Goal: Task Accomplishment & Management: Manage account settings

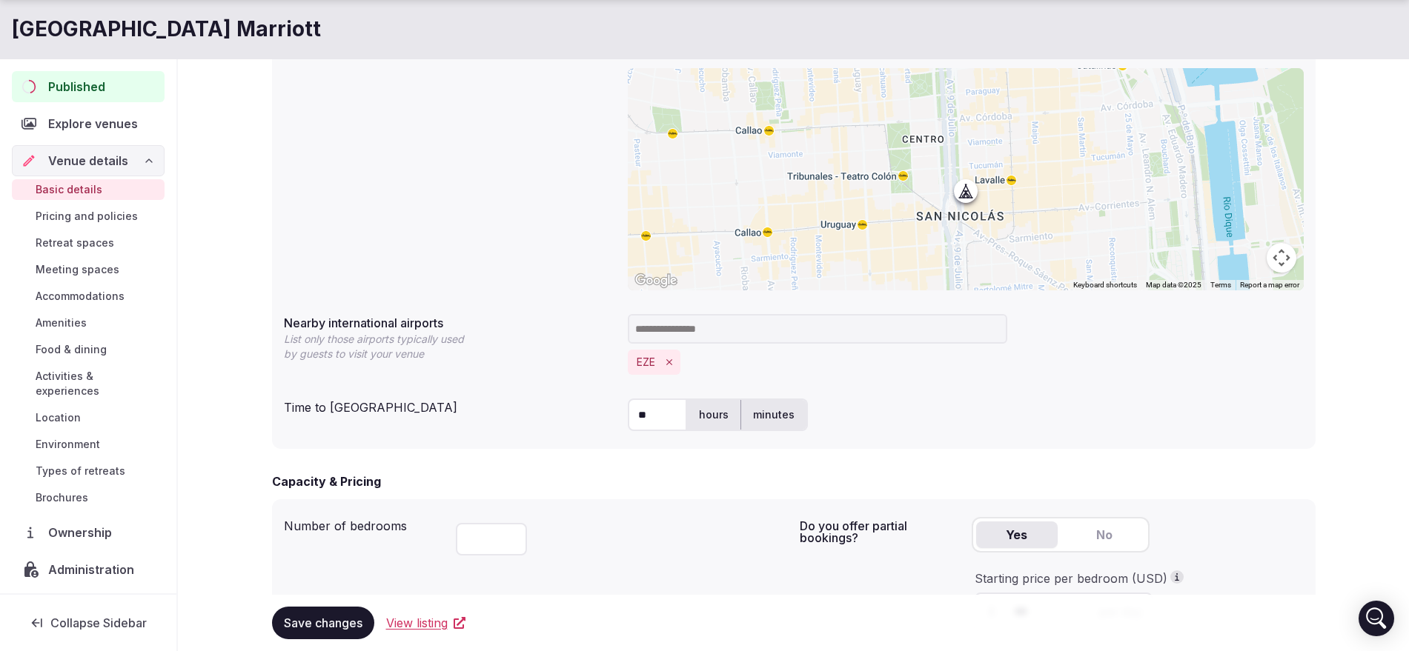
scroll to position [556, 0]
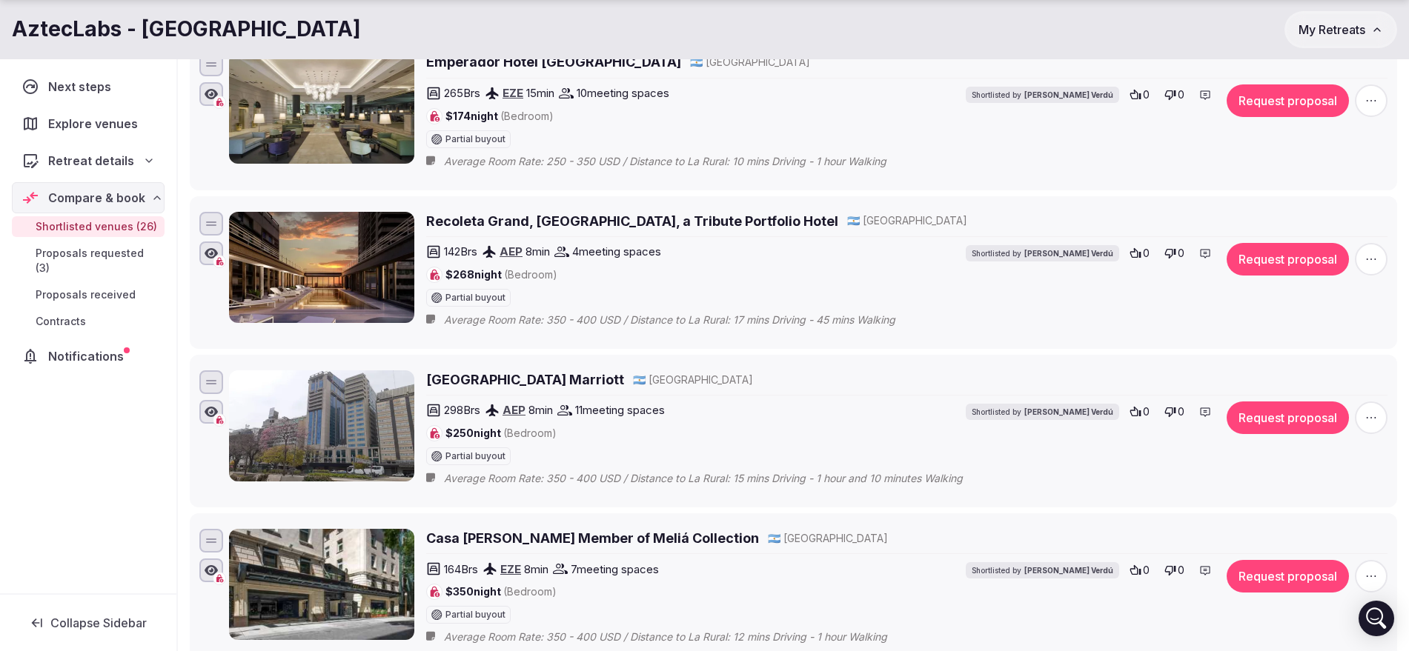
scroll to position [3706, 0]
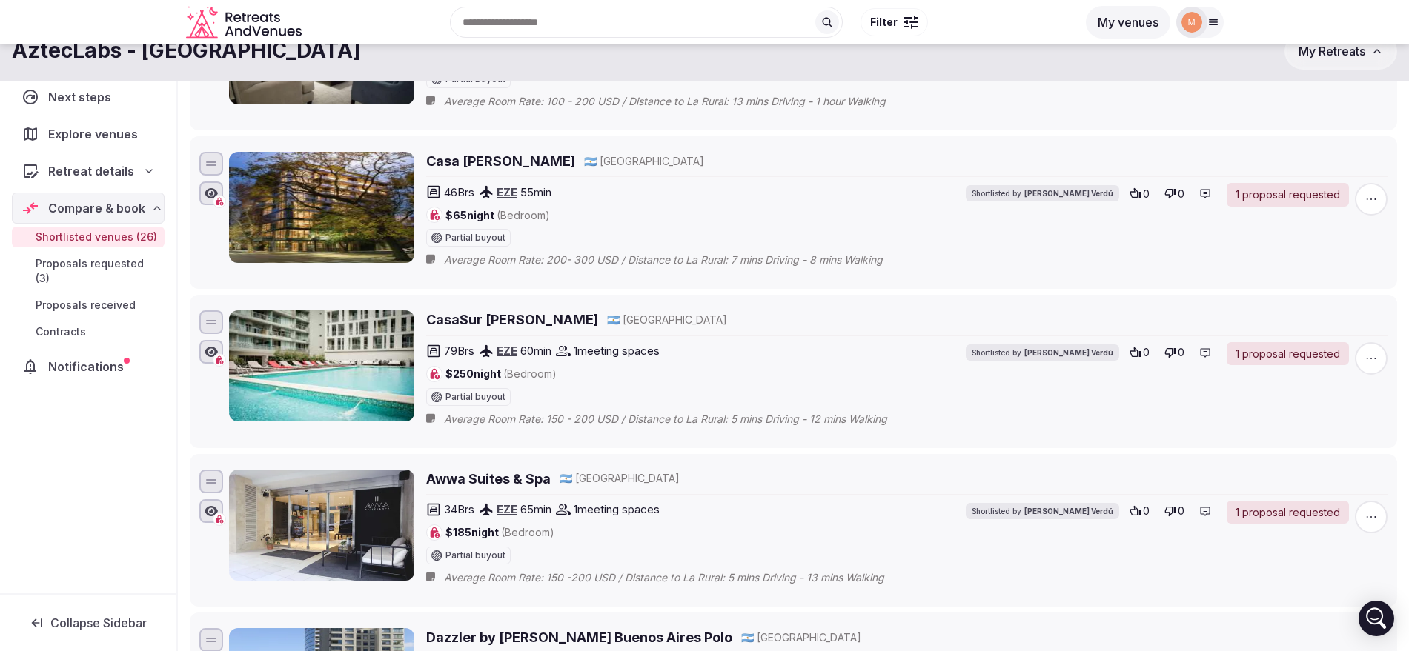
scroll to position [185, 0]
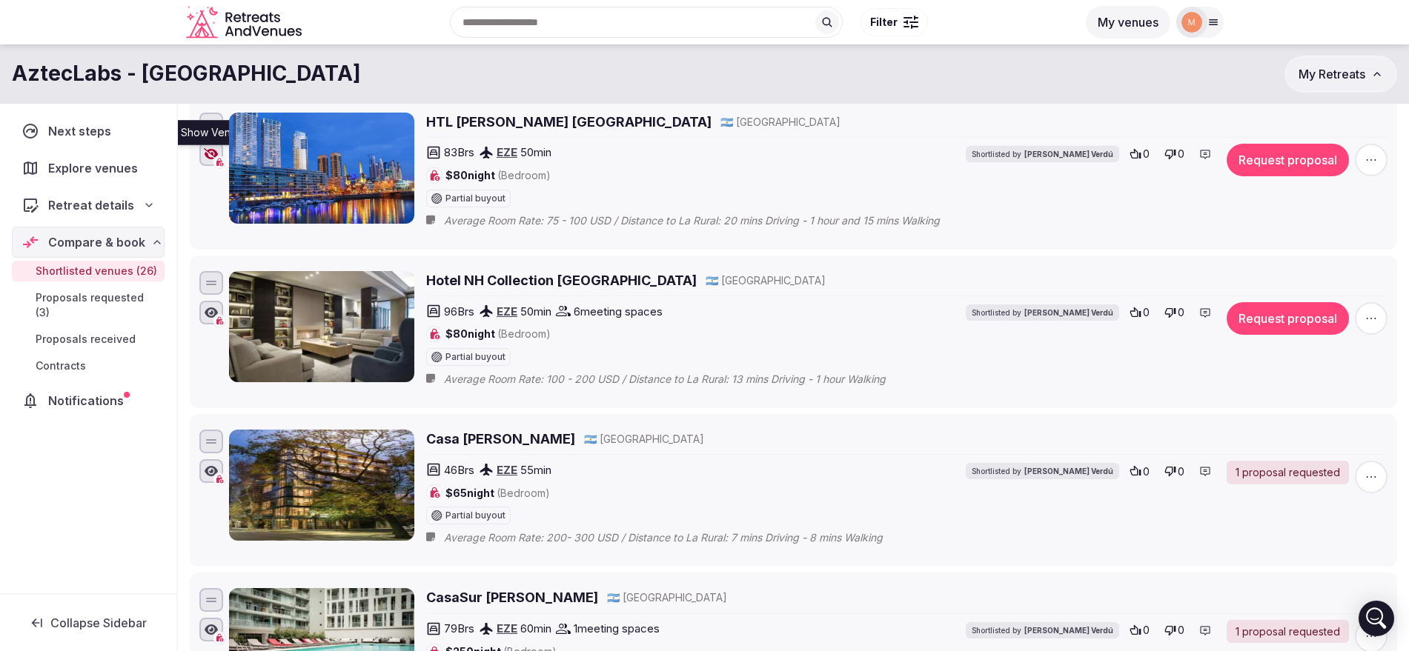
click at [210, 152] on icon "button" at bounding box center [211, 154] width 15 height 12
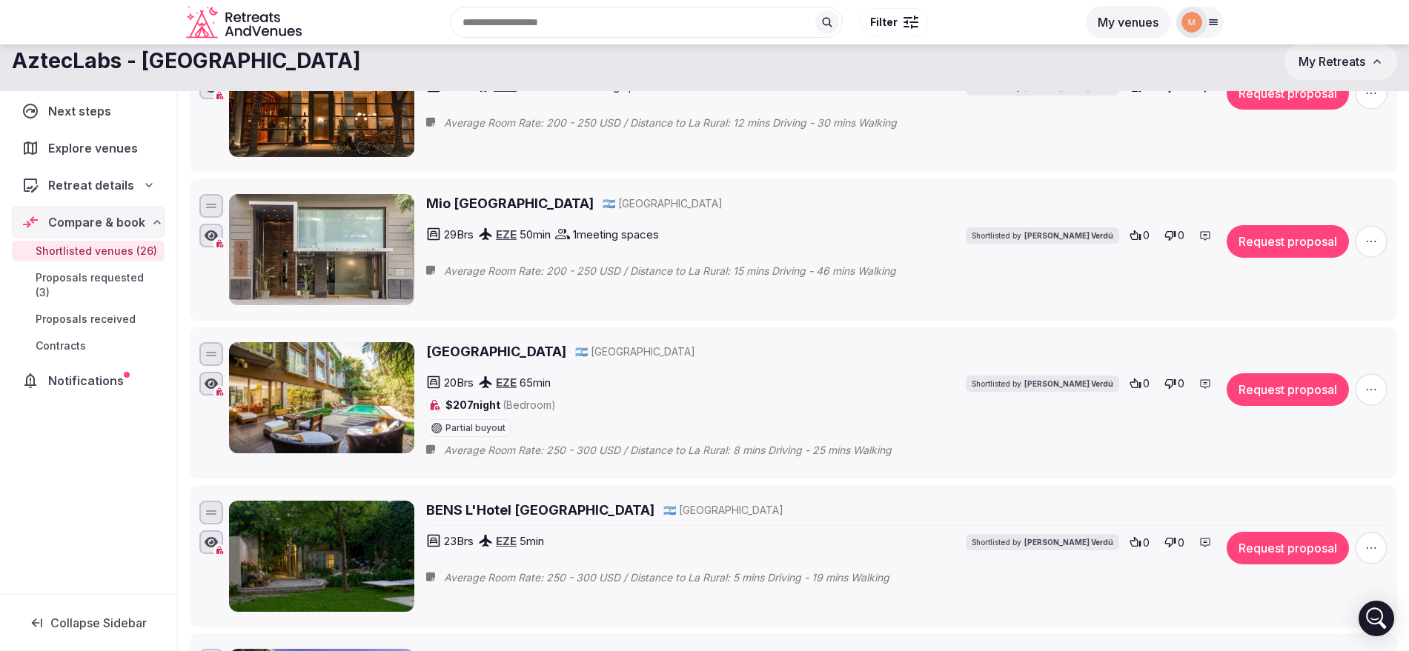
scroll to position [1019, 0]
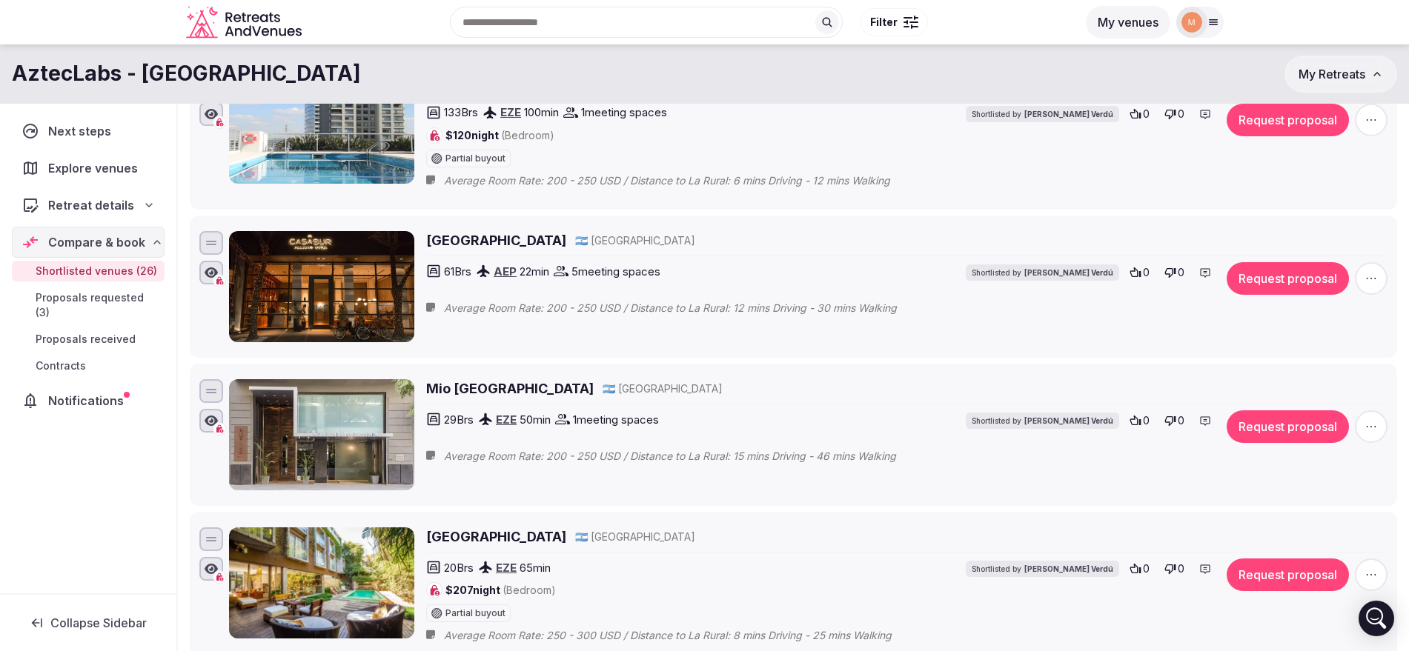
click at [1370, 274] on icon "button" at bounding box center [1371, 278] width 15 height 15
click at [1325, 233] on button "Remove Venue" at bounding box center [1332, 228] width 124 height 24
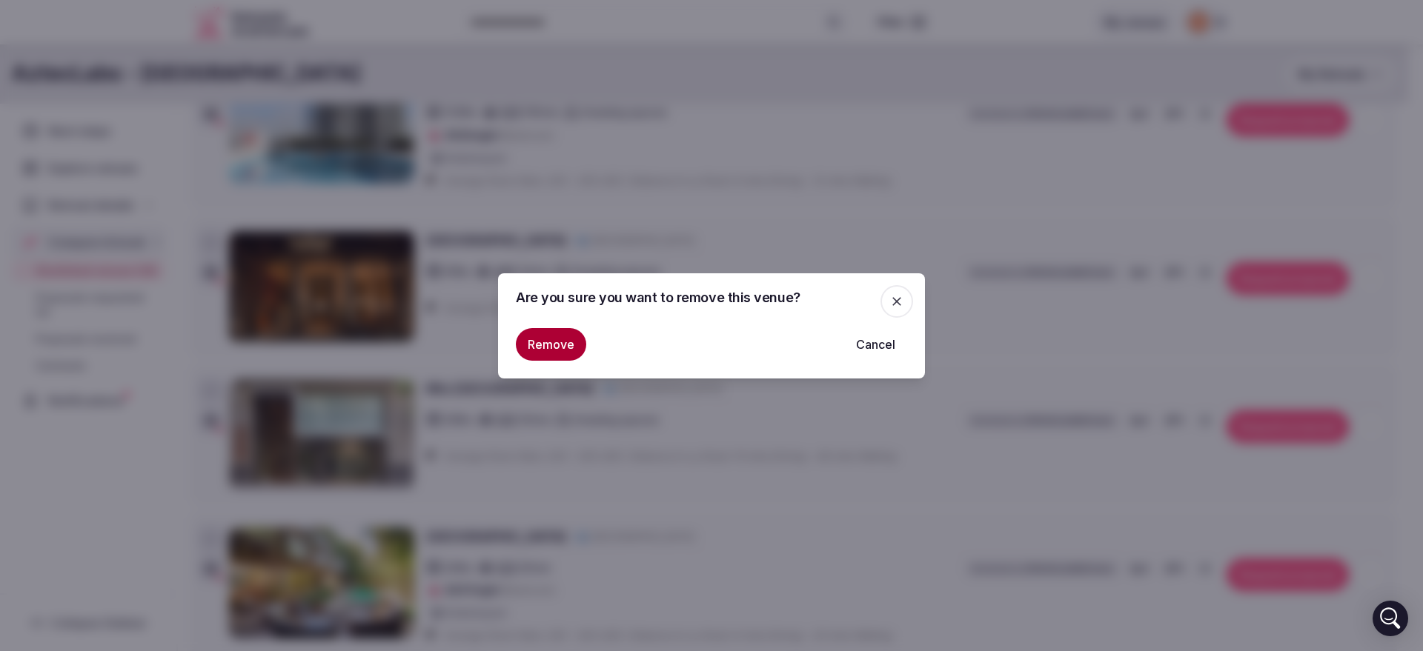
click at [570, 351] on button "Remove" at bounding box center [551, 344] width 70 height 33
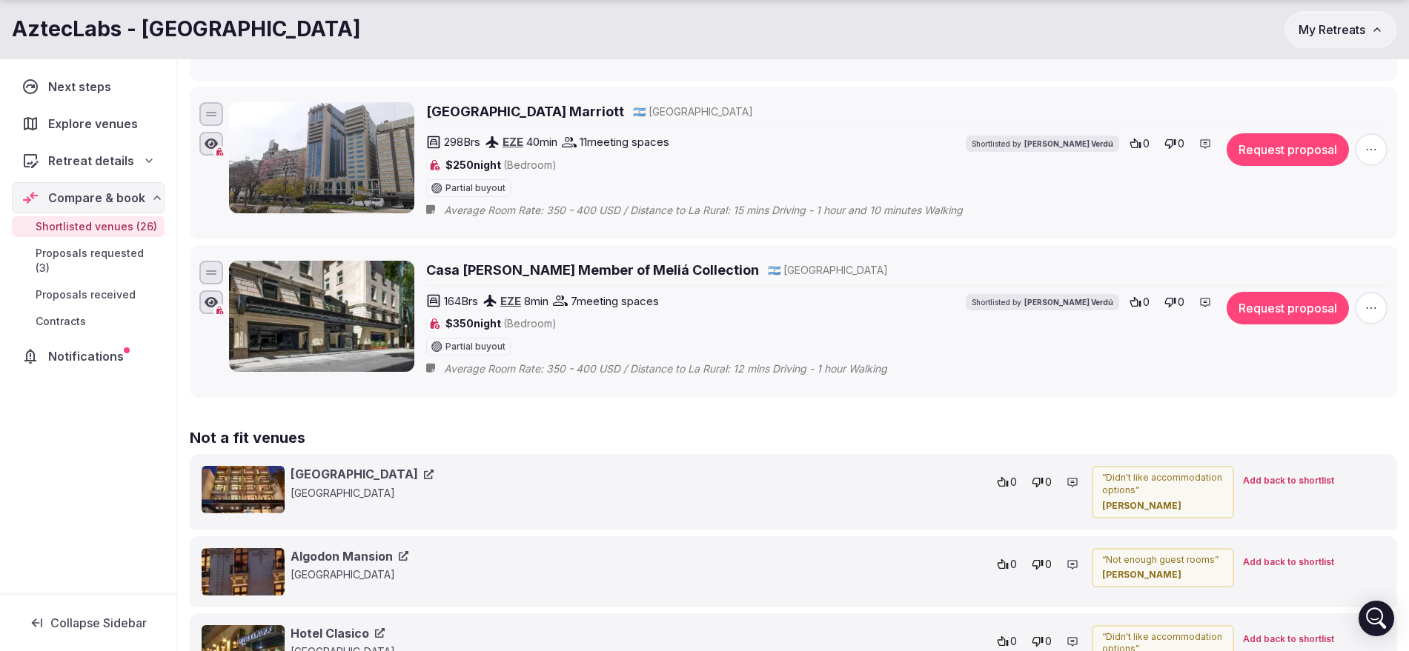
scroll to position [3984, 0]
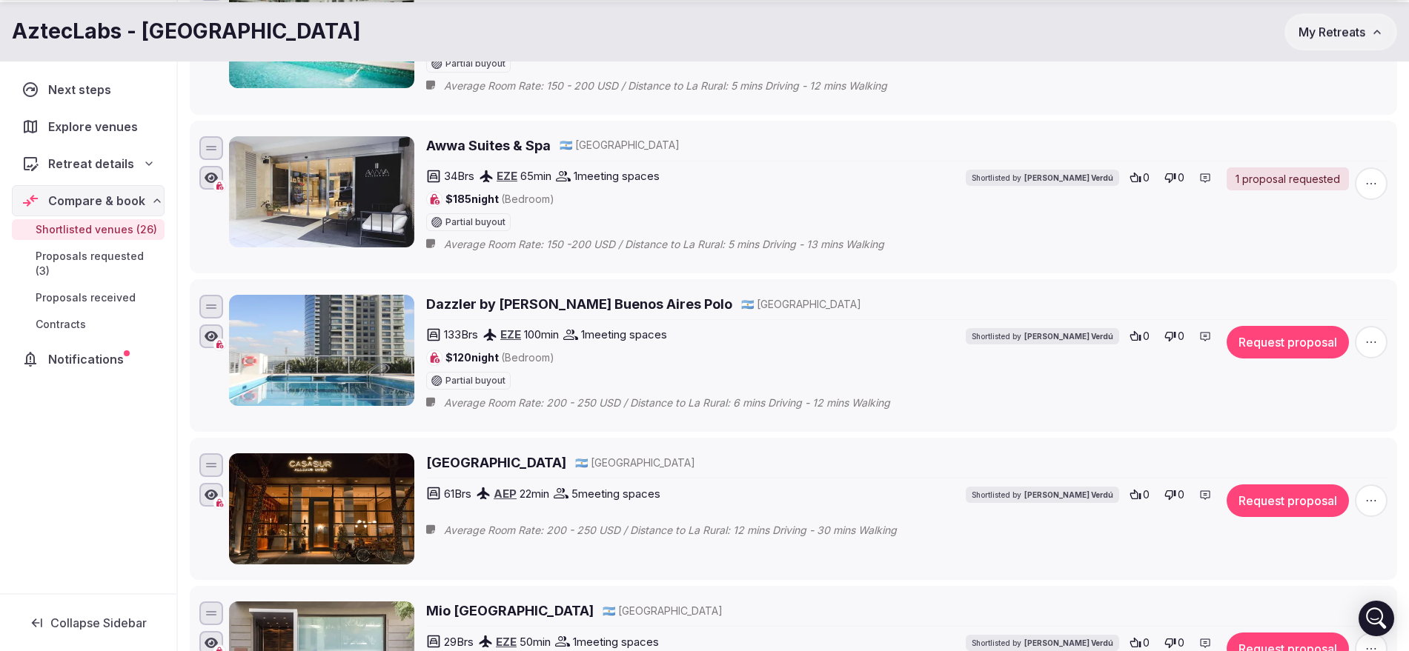
scroll to position [797, 0]
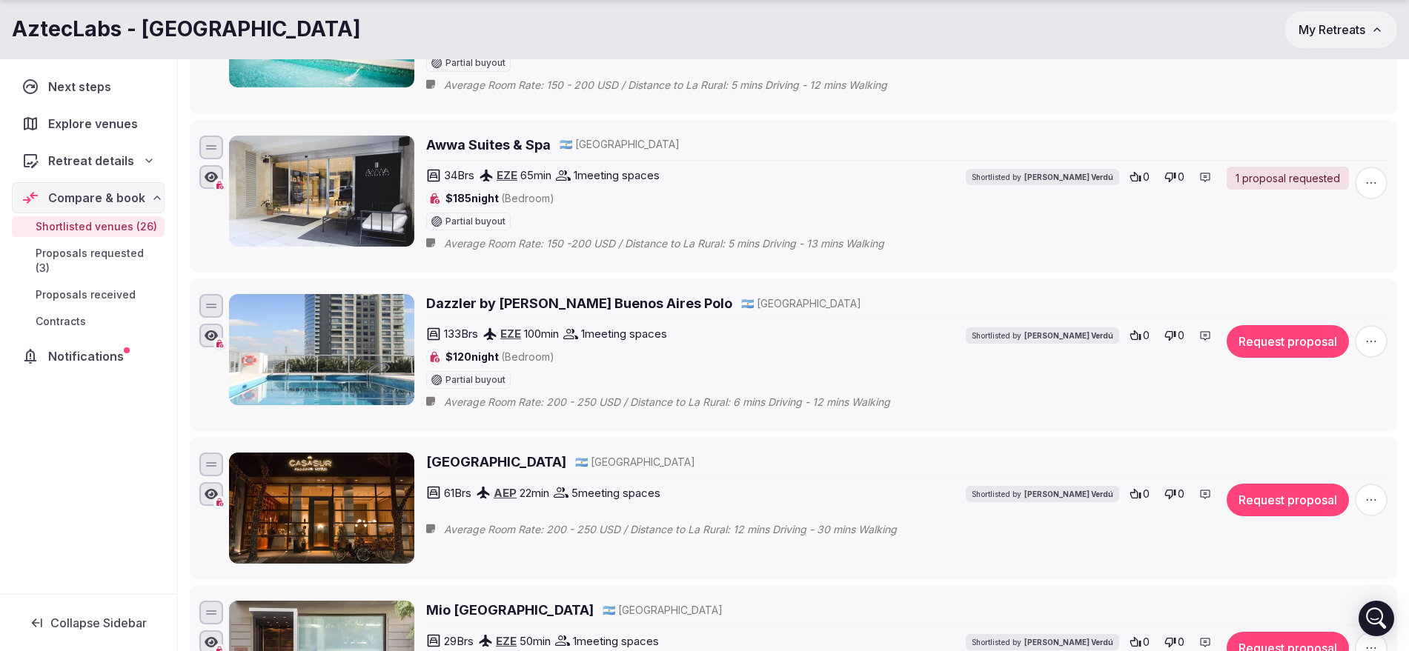
click at [1355, 500] on span "button" at bounding box center [1371, 500] width 33 height 33
click at [1316, 455] on button "Remove Venue" at bounding box center [1332, 450] width 124 height 24
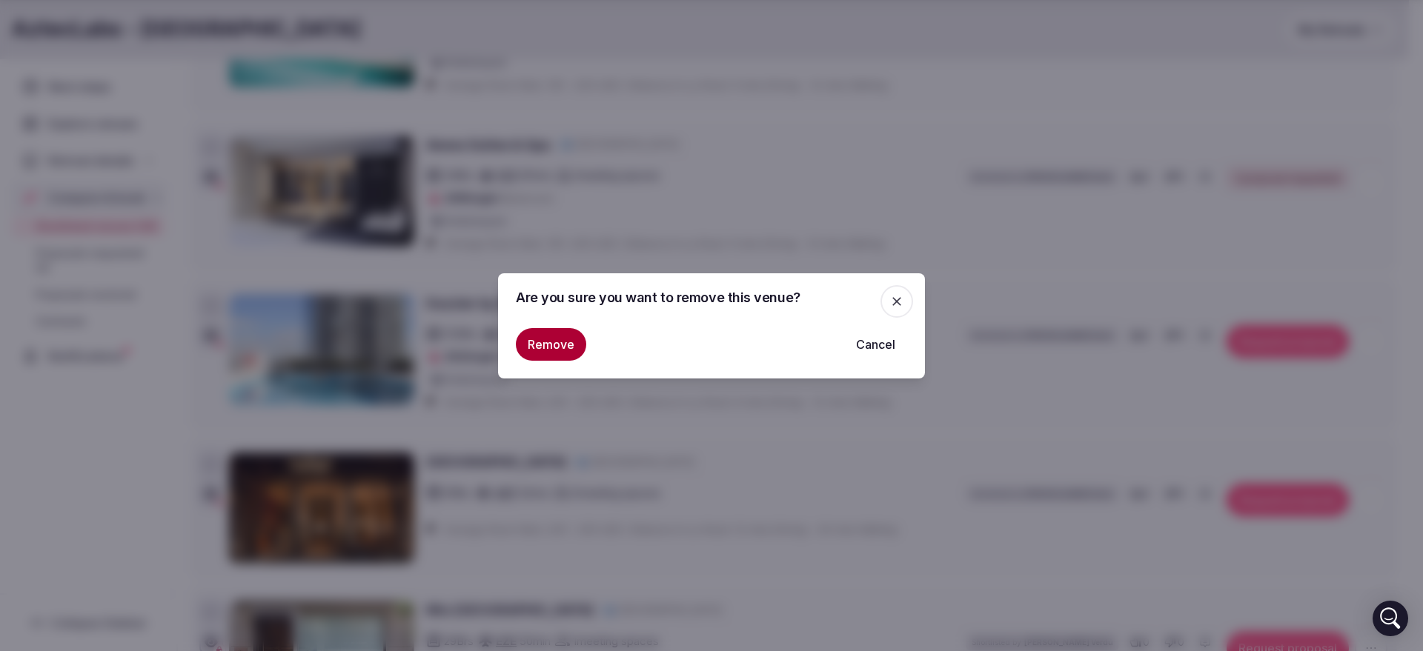
click at [538, 334] on button "Remove" at bounding box center [551, 344] width 70 height 33
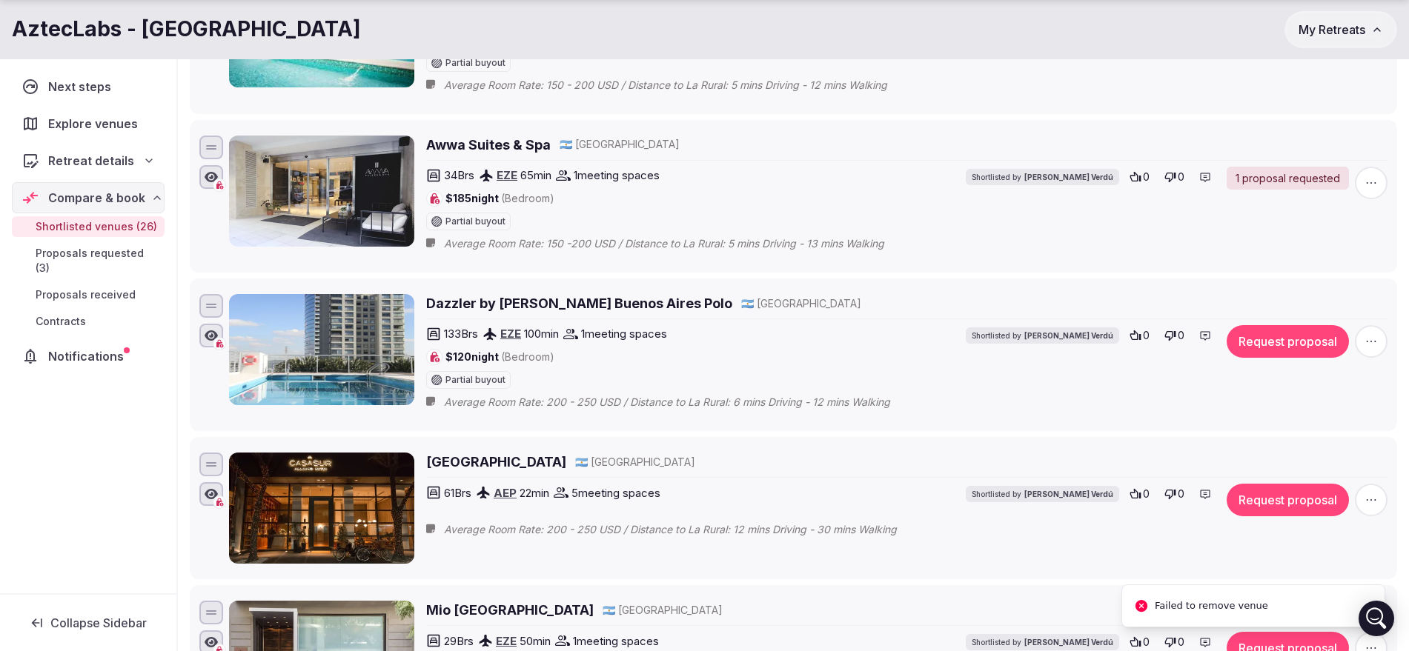
click at [1369, 504] on icon "button" at bounding box center [1371, 500] width 15 height 15
click at [1346, 410] on button "Mark as not a fit" at bounding box center [1332, 411] width 124 height 24
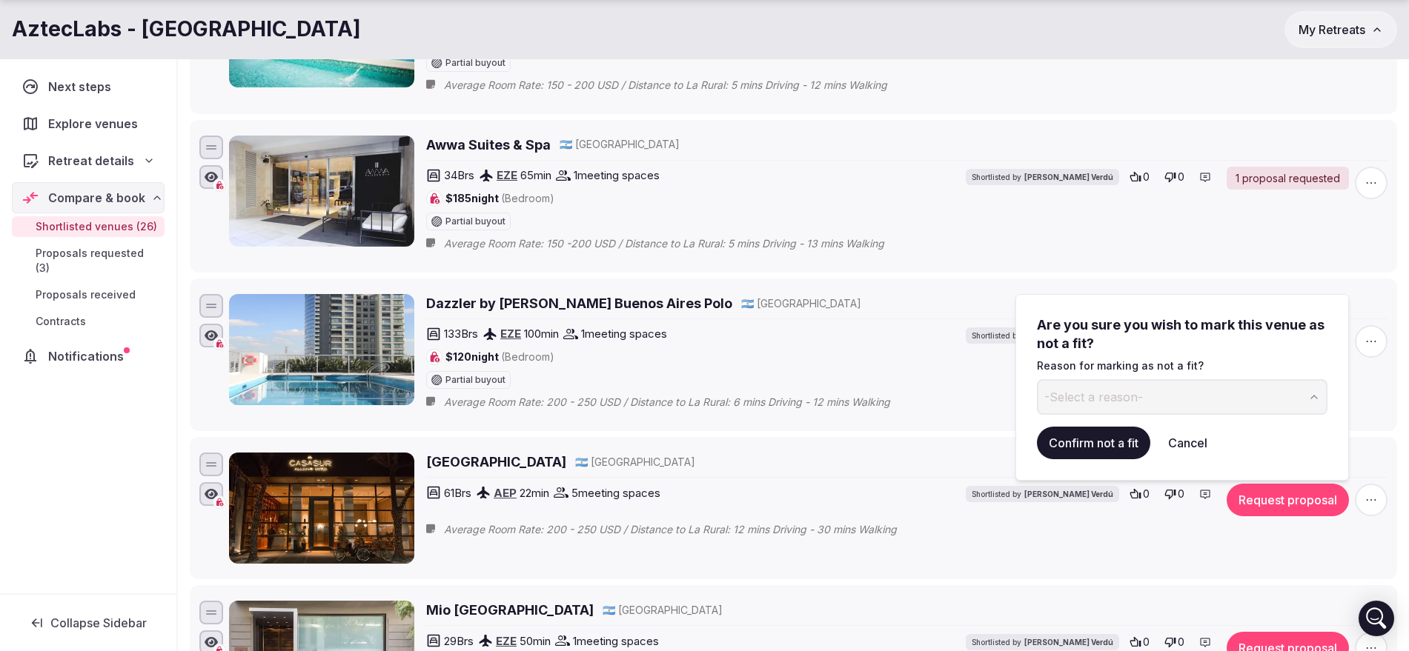
click at [1278, 380] on button "-Select a reason-" at bounding box center [1182, 397] width 291 height 36
type input "**********"
click at [1087, 437] on button "Confirm not a fit" at bounding box center [1093, 443] width 113 height 33
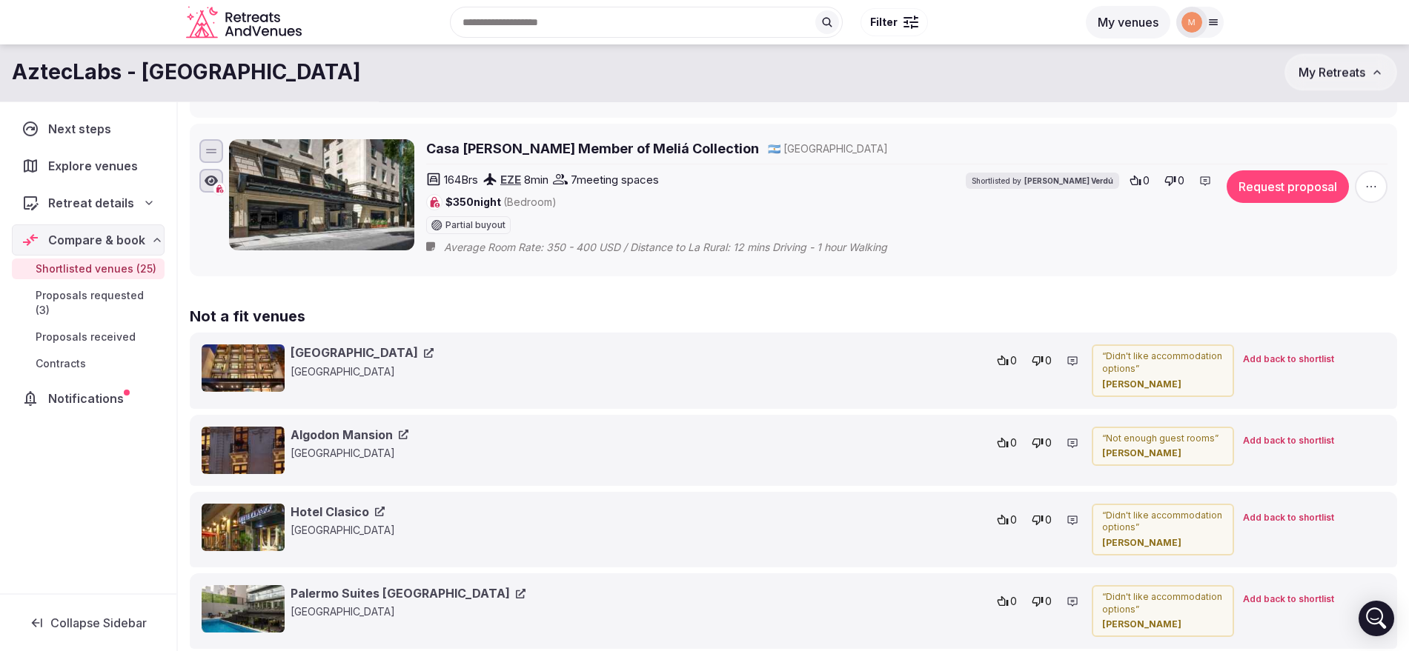
scroll to position [3392, 0]
